Goal: Task Accomplishment & Management: Manage account settings

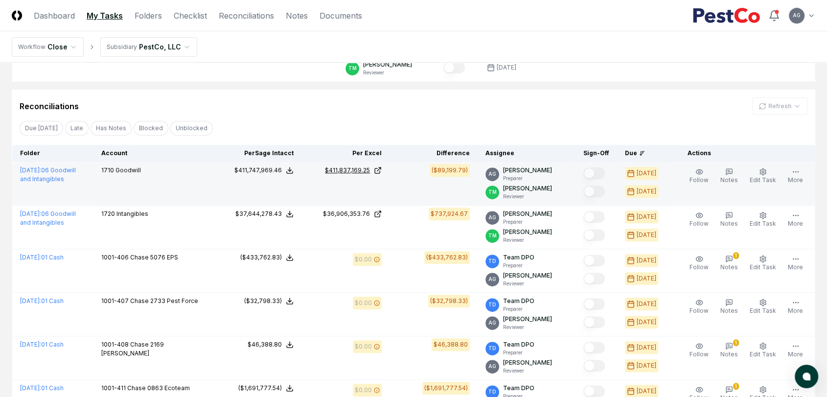
scroll to position [326, 0]
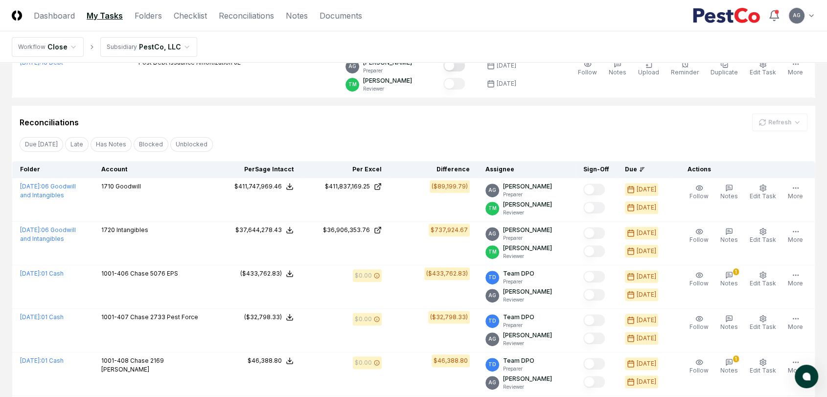
click at [331, 116] on div "Reconciliations Refresh" at bounding box center [414, 123] width 788 height 18
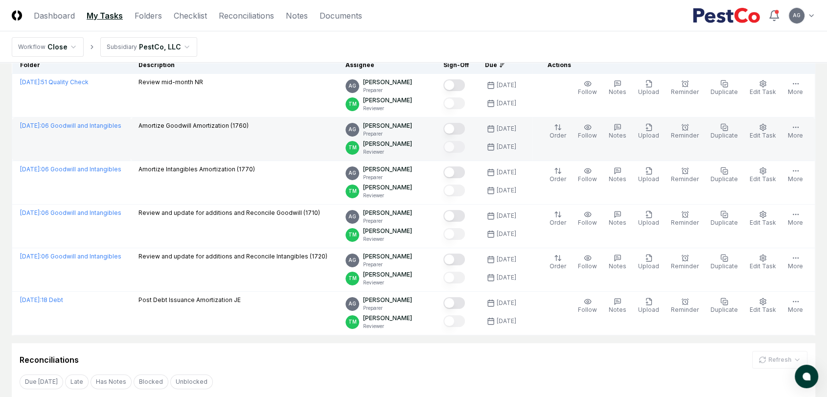
scroll to position [0, 0]
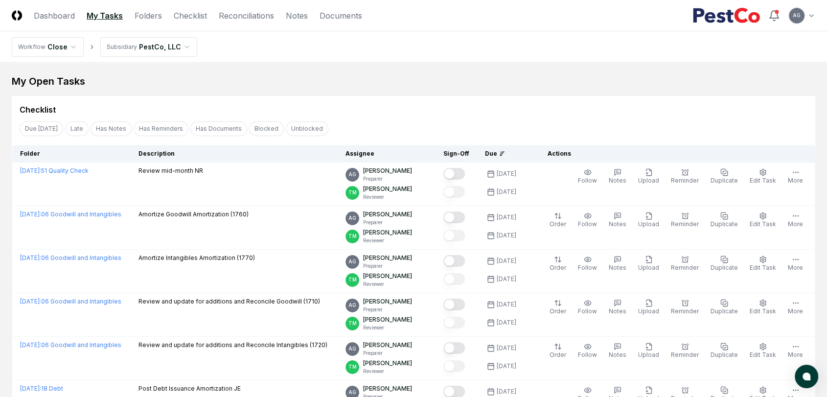
click at [394, 74] on div "My Open Tasks" at bounding box center [414, 81] width 804 height 14
click at [236, 17] on link "Reconciliations" at bounding box center [246, 16] width 55 height 12
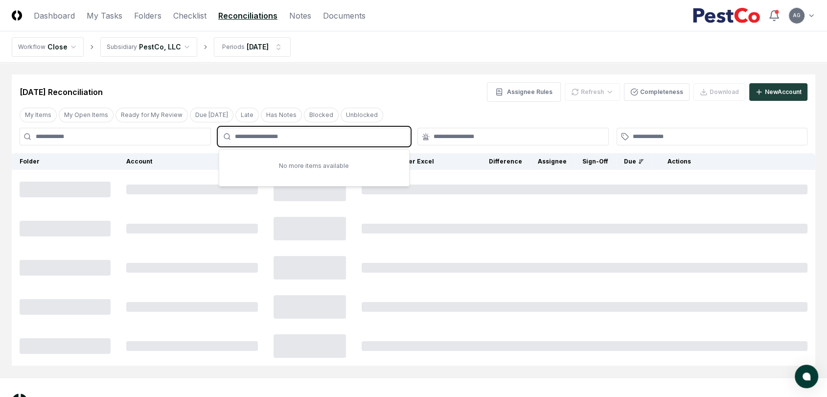
click at [283, 136] on input "text" at bounding box center [319, 136] width 169 height 9
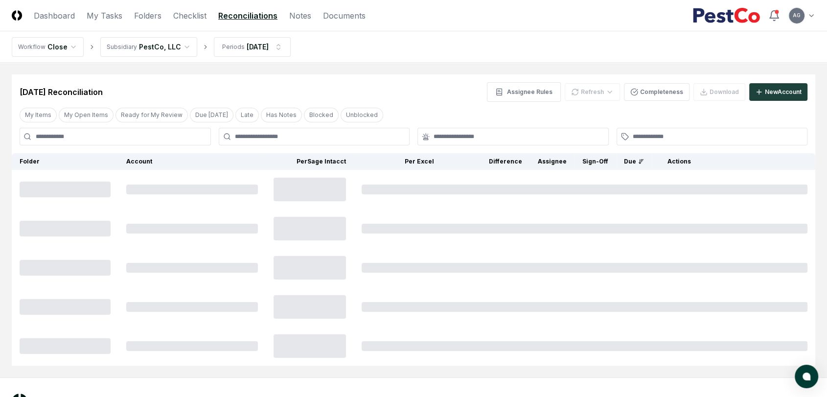
click at [379, 72] on main "Cancel Reassign [DATE] Reconciliation Assignee Rules Refresh Completeness Downl…" at bounding box center [413, 220] width 827 height 315
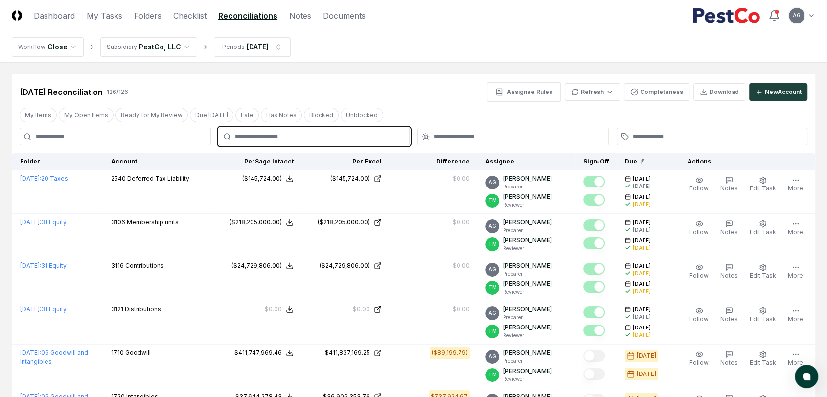
click at [335, 138] on input "text" at bounding box center [319, 136] width 169 height 9
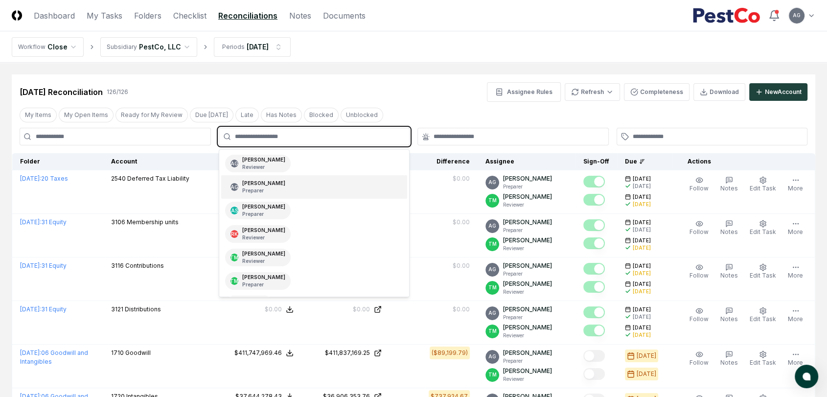
drag, startPoint x: 319, startPoint y: 182, endPoint x: 337, endPoint y: 179, distance: 18.9
click at [318, 182] on div "AG [PERSON_NAME] Preparer" at bounding box center [314, 186] width 186 height 23
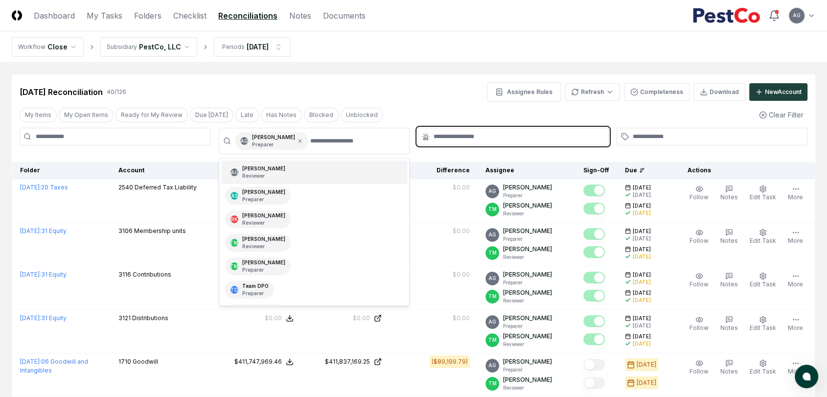
click at [474, 139] on input "text" at bounding box center [518, 136] width 169 height 9
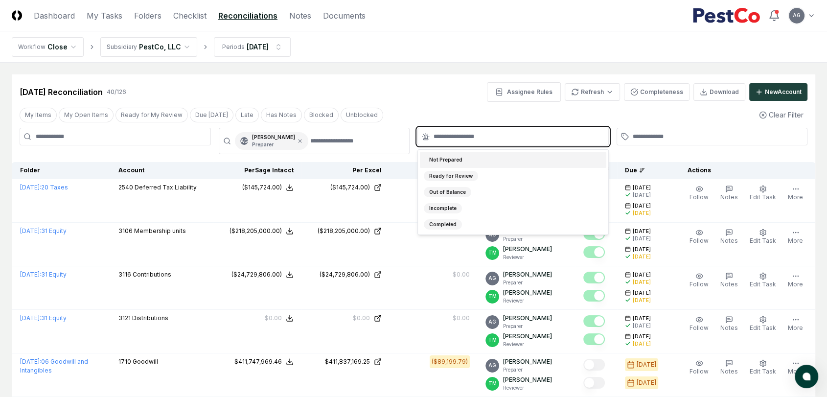
click at [476, 159] on div "Not Prepared" at bounding box center [513, 160] width 186 height 16
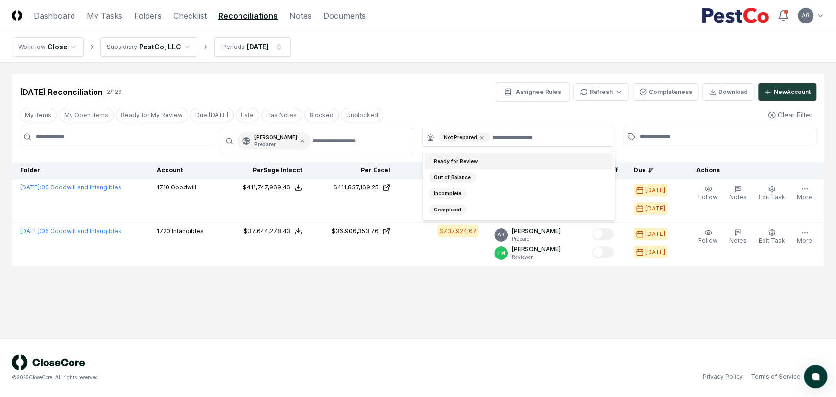
click at [422, 60] on nav "Workflow Close Subsidiary PestCo, LLC Periods [DATE]" at bounding box center [418, 46] width 836 height 31
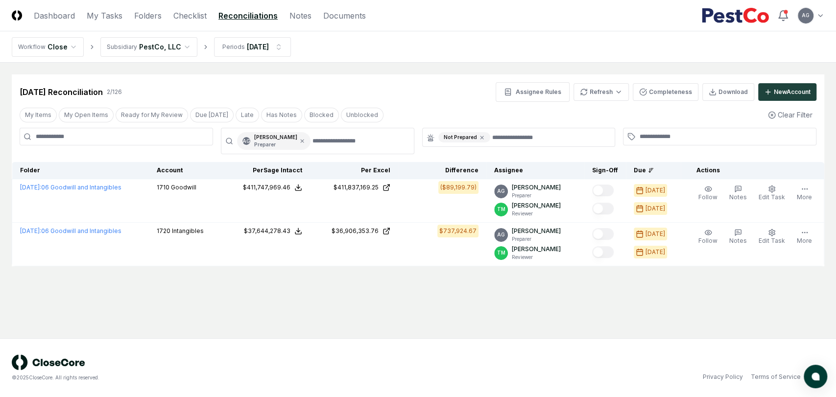
click at [409, 290] on main "Cancel Reassign [DATE] Reconciliation 2 / 126 Assignee Rules Refresh Completene…" at bounding box center [418, 201] width 836 height 276
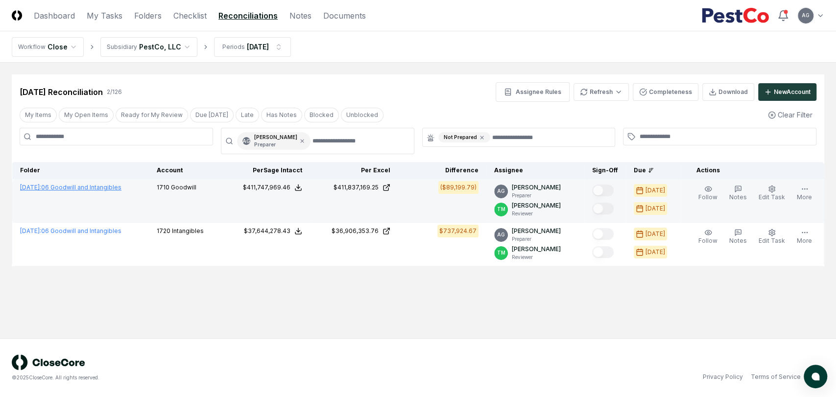
click at [64, 188] on link "[DATE] : 06 Goodwill and Intangibles" at bounding box center [70, 187] width 101 height 7
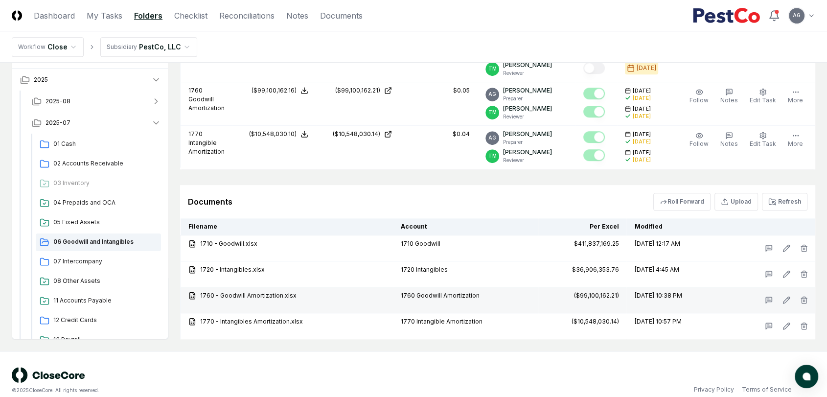
scroll to position [485, 0]
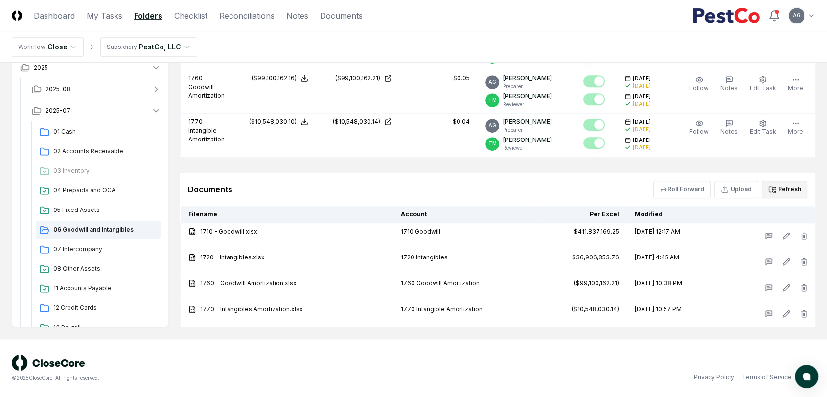
click at [793, 184] on button "Refresh" at bounding box center [785, 190] width 46 height 18
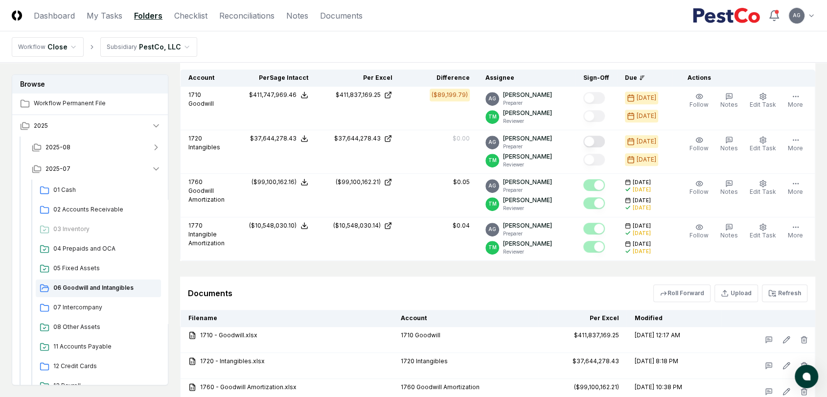
scroll to position [376, 0]
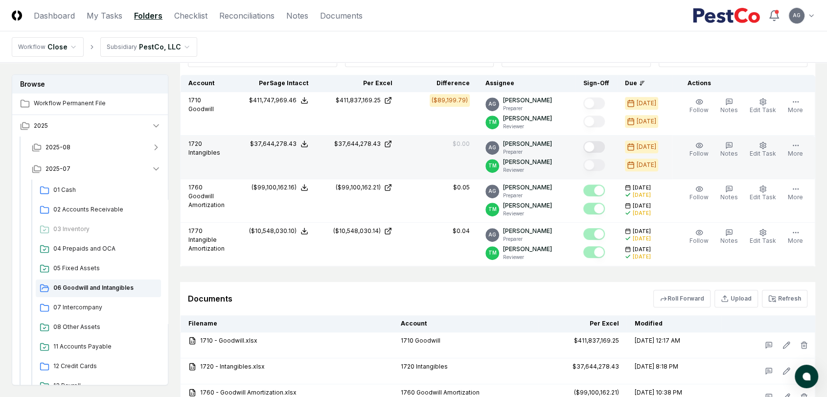
click at [603, 143] on button "Mark complete" at bounding box center [594, 147] width 22 height 12
click at [494, 292] on div "Documents Roll Forward Upload Refresh" at bounding box center [498, 299] width 620 height 18
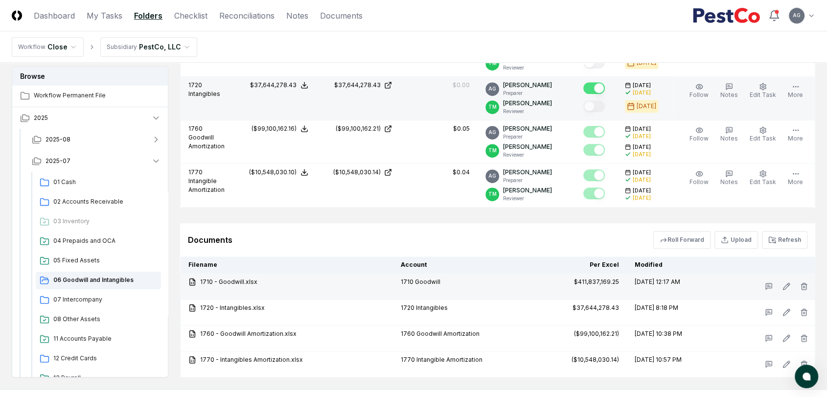
scroll to position [485, 0]
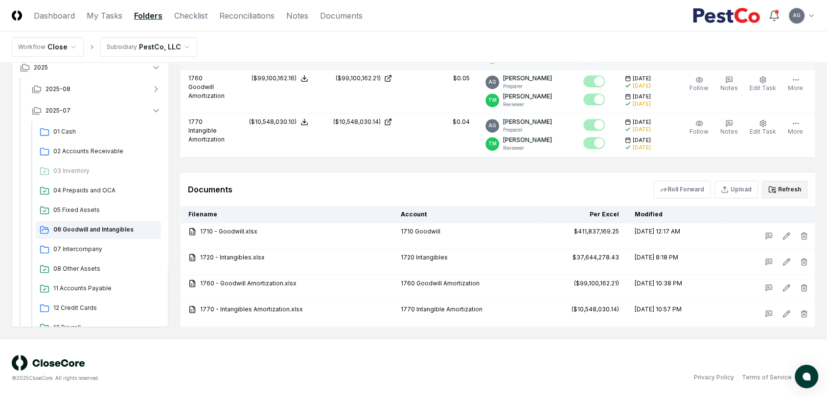
click at [784, 192] on button "Refresh" at bounding box center [785, 190] width 46 height 18
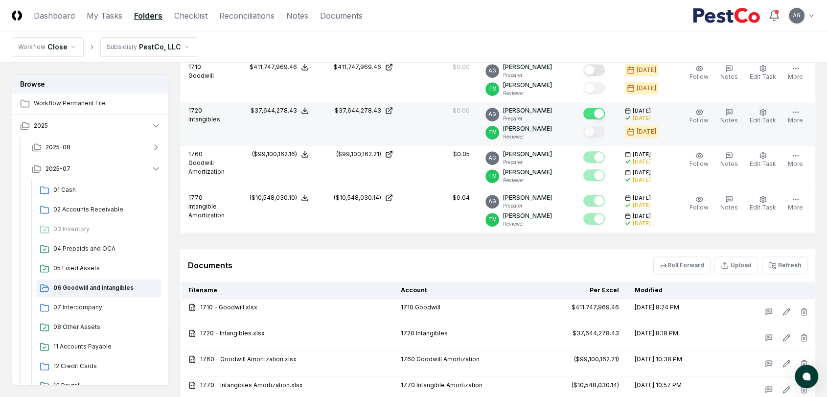
scroll to position [322, 0]
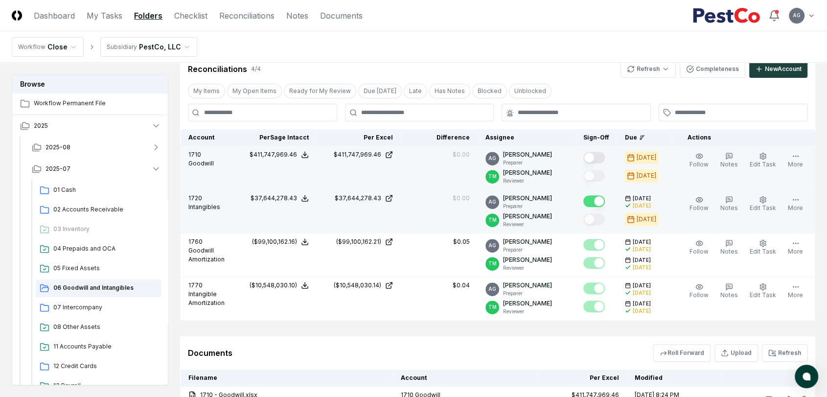
click at [601, 158] on button "Mark complete" at bounding box center [594, 158] width 22 height 12
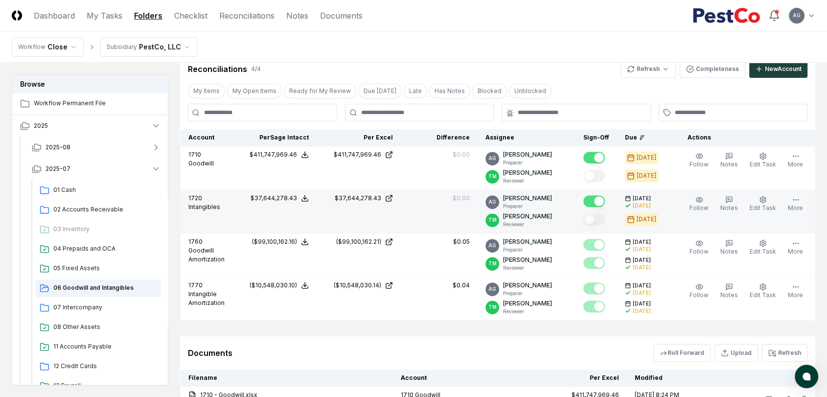
click at [545, 338] on div "Documents Roll Forward Upload Refresh" at bounding box center [497, 352] width 635 height 33
click at [549, 56] on nav "Workflow Close Subsidiary PestCo, LLC" at bounding box center [413, 46] width 827 height 31
click at [512, 44] on nav "Workflow Close Subsidiary PestCo, LLC" at bounding box center [413, 46] width 827 height 31
click at [94, 15] on link "My Tasks" at bounding box center [105, 16] width 36 height 12
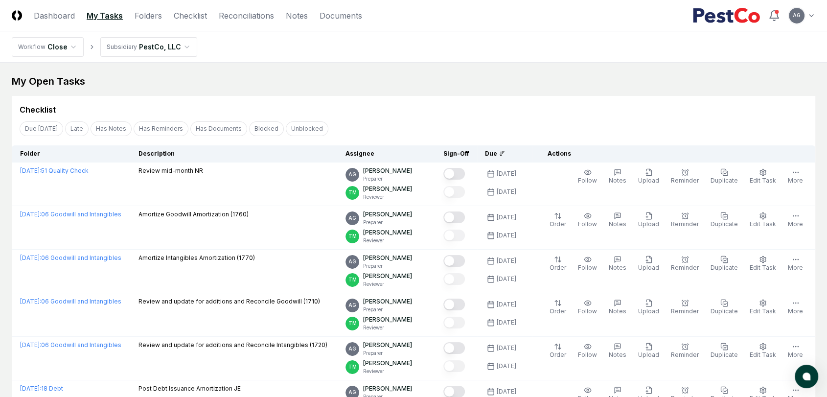
click at [471, 100] on div "Checklist" at bounding box center [414, 106] width 804 height 20
click at [251, 17] on link "Reconciliations" at bounding box center [246, 16] width 55 height 12
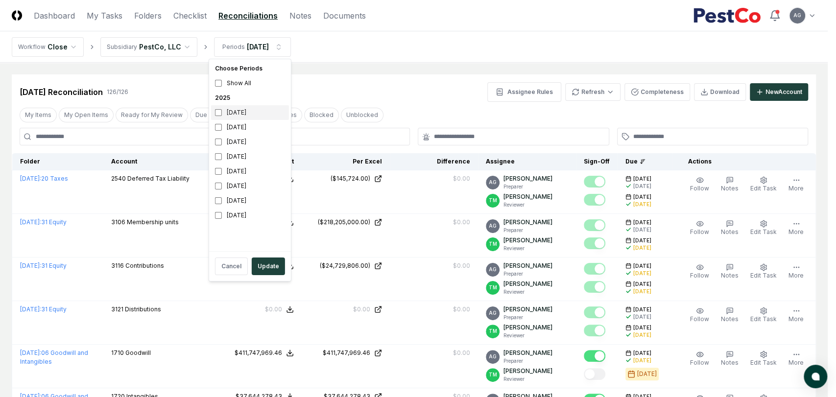
click at [235, 116] on div "[DATE]" at bounding box center [250, 112] width 78 height 15
click at [232, 126] on div "[DATE]" at bounding box center [250, 127] width 78 height 15
click at [230, 271] on button "Cancel" at bounding box center [231, 266] width 33 height 18
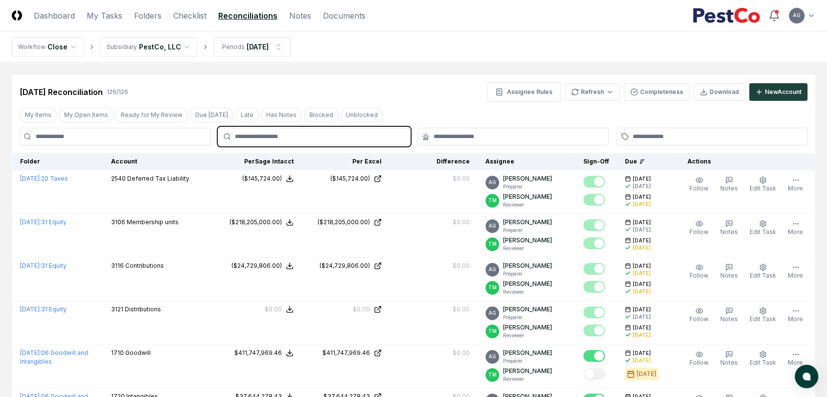
click at [359, 138] on input "text" at bounding box center [319, 136] width 169 height 9
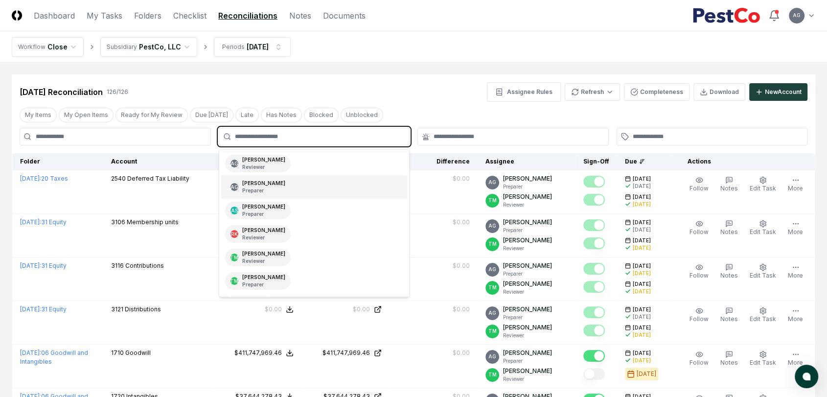
click at [324, 183] on div "AG [PERSON_NAME] Preparer" at bounding box center [314, 186] width 186 height 23
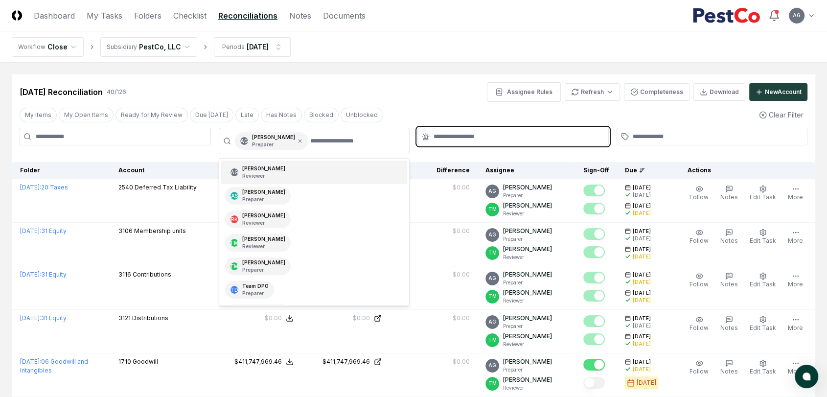
click at [462, 133] on input "text" at bounding box center [518, 136] width 169 height 9
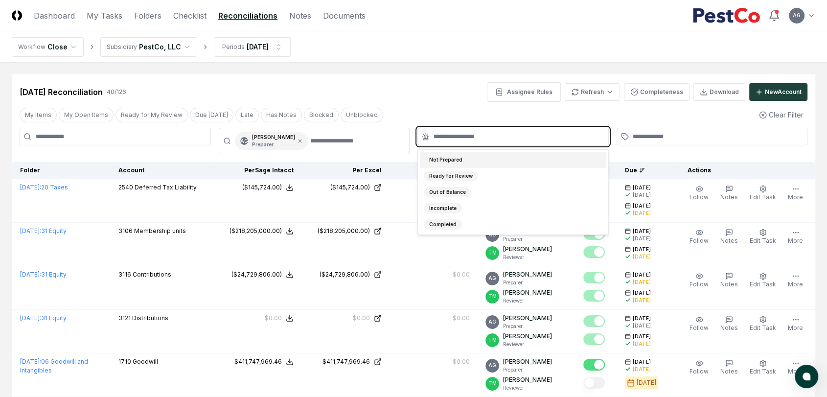
click at [474, 158] on div "Not Prepared" at bounding box center [513, 160] width 186 height 16
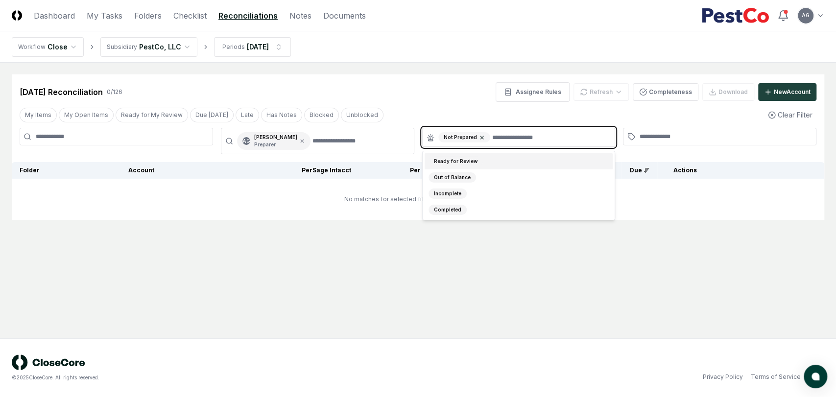
click at [480, 138] on icon at bounding box center [481, 137] width 3 height 3
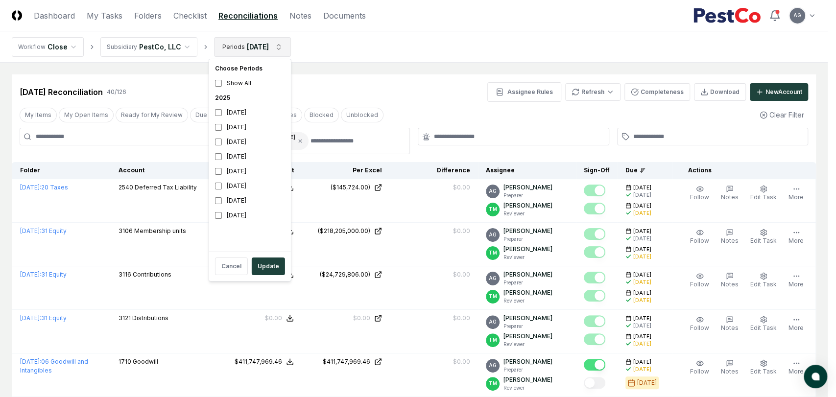
click at [274, 268] on button "Update" at bounding box center [268, 266] width 33 height 18
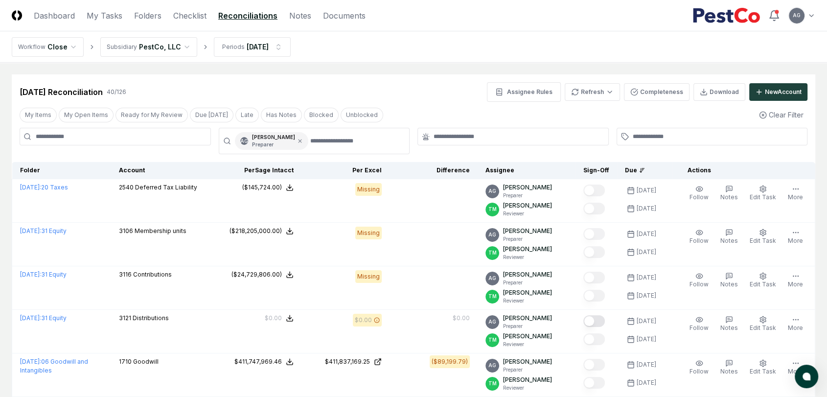
click at [429, 79] on div "[DATE] Reconciliation 40 / 126 Assignee Rules Refresh Completeness Download New…" at bounding box center [414, 87] width 804 height 27
click at [196, 18] on link "Checklist" at bounding box center [189, 16] width 33 height 12
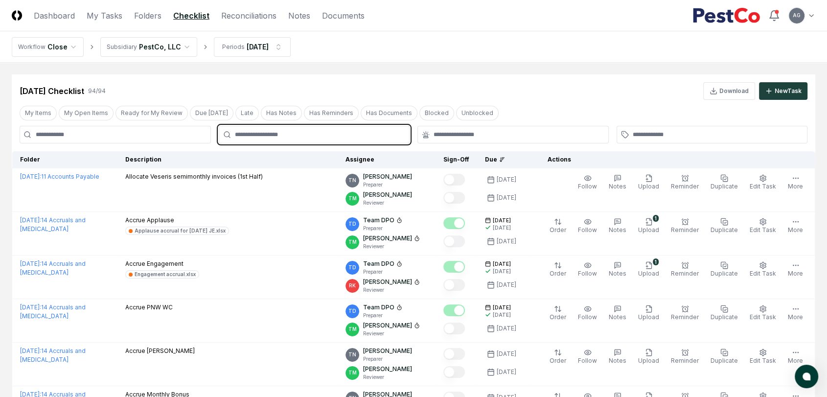
click at [337, 133] on input "text" at bounding box center [319, 134] width 169 height 9
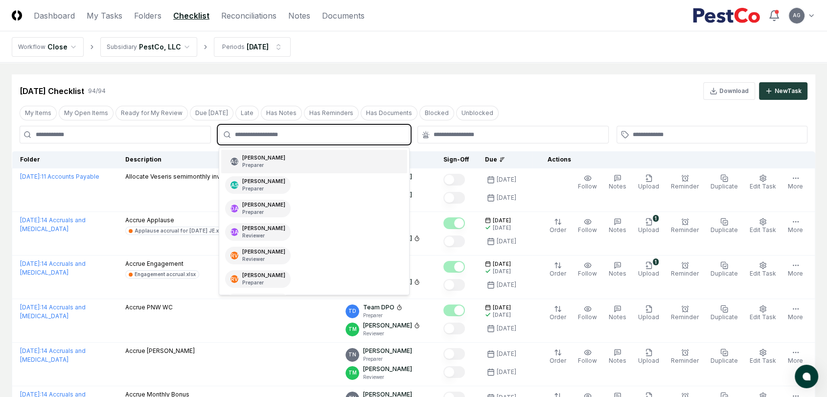
click at [320, 162] on div "AG [PERSON_NAME] Preparer" at bounding box center [314, 161] width 186 height 23
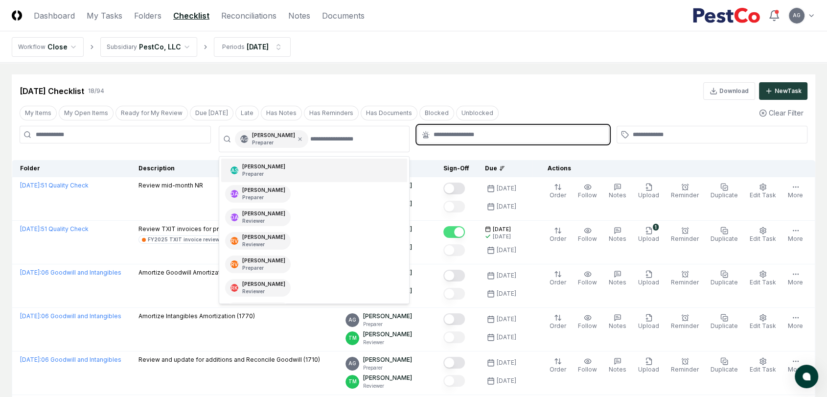
click at [458, 134] on input "text" at bounding box center [518, 134] width 169 height 9
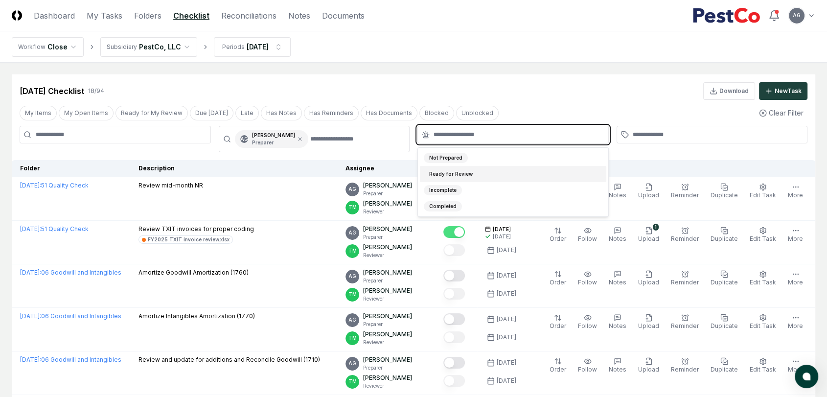
click at [476, 175] on div "Ready for Review" at bounding box center [513, 174] width 186 height 16
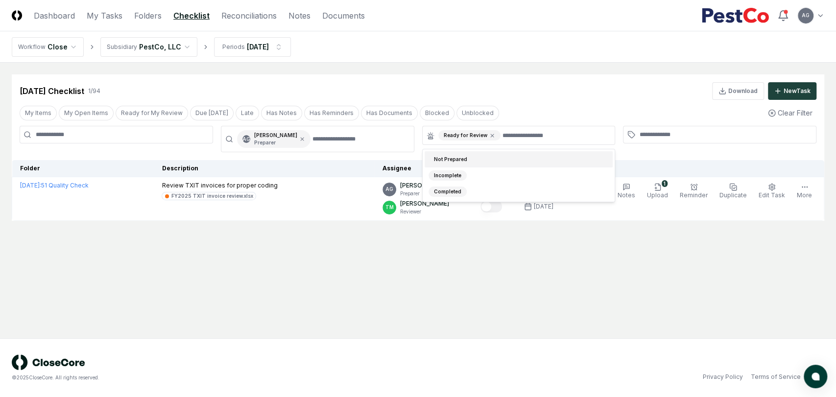
click at [516, 81] on div "[DATE] Checklist 1 / 94 Download New Task" at bounding box center [418, 86] width 812 height 25
click at [547, 278] on main "Cancel Reassign [DATE] Checklist 1 / 94 Download New Task My Items My Open Item…" at bounding box center [418, 201] width 836 height 276
click at [566, 312] on main "Cancel Reassign [DATE] Checklist 1 / 94 Download New Task My Items My Open Item…" at bounding box center [418, 201] width 836 height 276
click at [525, 274] on main "Cancel Reassign [DATE] Checklist 1 / 94 Download New Task My Items My Open Item…" at bounding box center [418, 201] width 836 height 276
click at [536, 311] on main "Cancel Reassign [DATE] Checklist 1 / 94 Download New Task My Items My Open Item…" at bounding box center [418, 201] width 836 height 276
